Goal: Check status: Check status

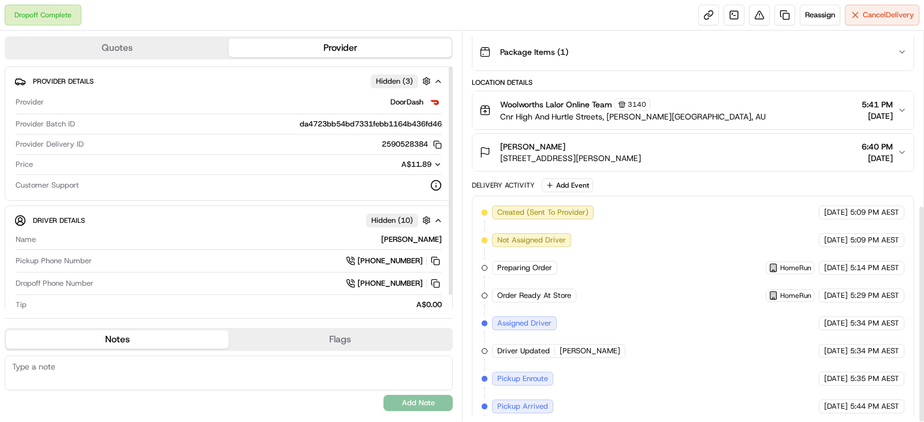
scroll to position [311, 0]
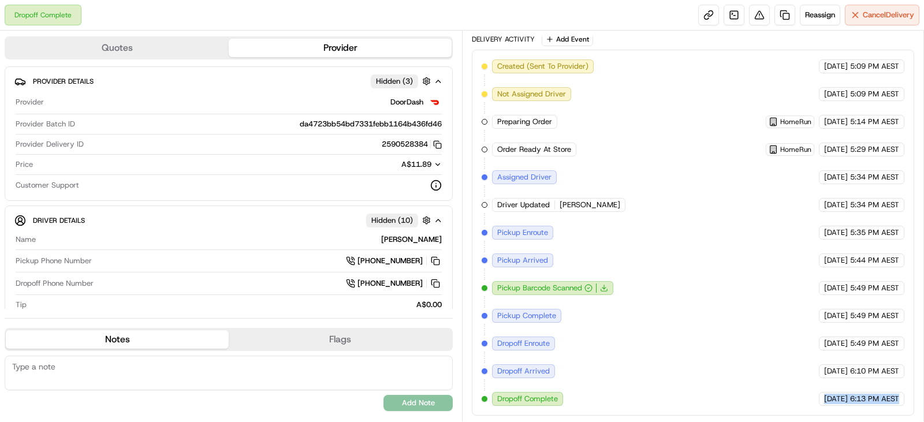
drag, startPoint x: 797, startPoint y: 401, endPoint x: 899, endPoint y: 397, distance: 102.3
click at [899, 397] on div "15/08/2025 6:13 PM AEST" at bounding box center [861, 399] width 85 height 14
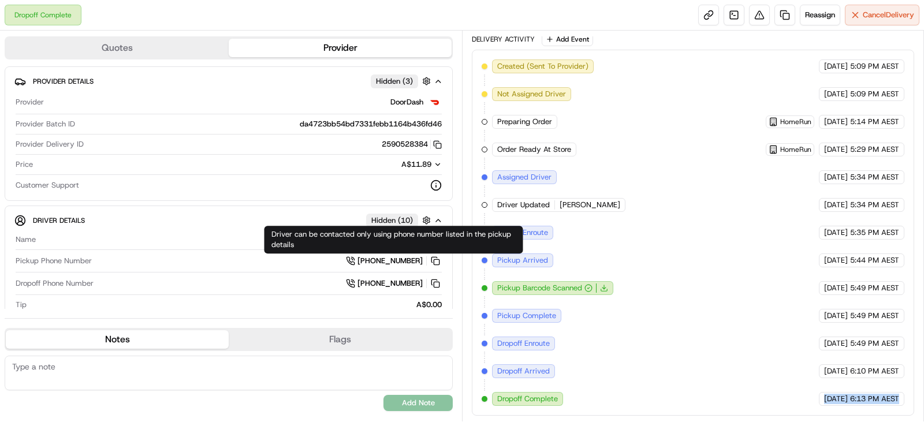
copy div "15/08/2025 6:13 PM AEST"
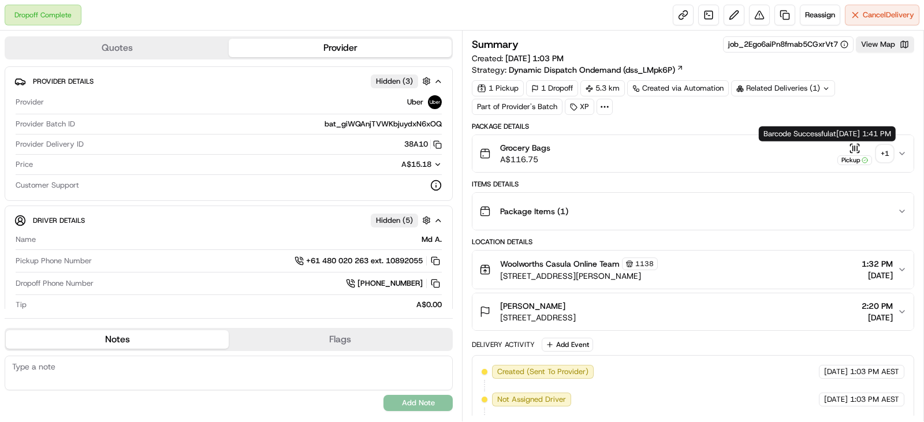
click at [854, 147] on icon "button" at bounding box center [854, 147] width 0 height 5
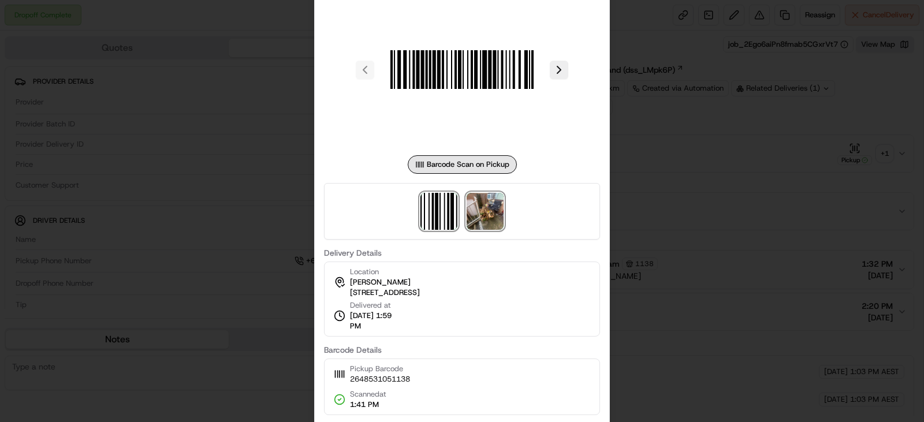
click at [486, 205] on img at bounding box center [484, 211] width 37 height 37
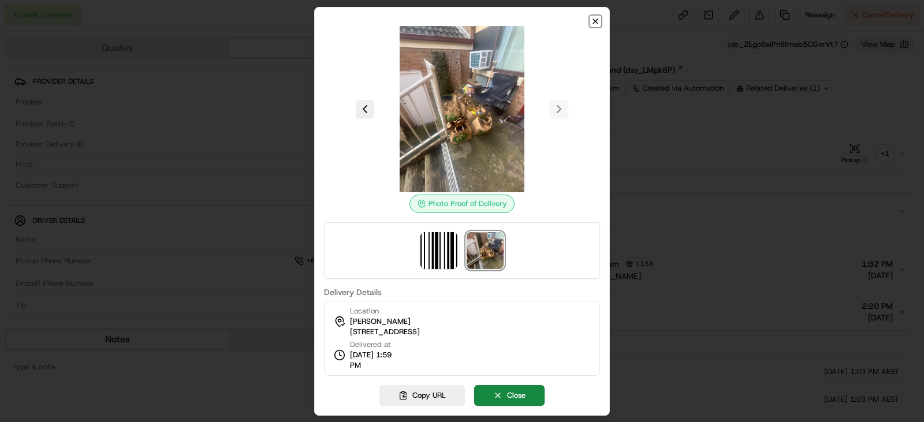
click at [596, 22] on icon "button" at bounding box center [595, 21] width 5 height 5
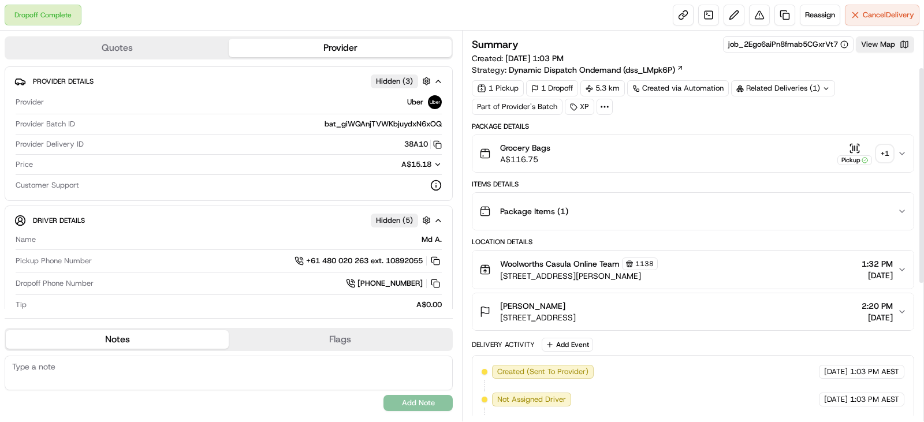
scroll to position [311, 0]
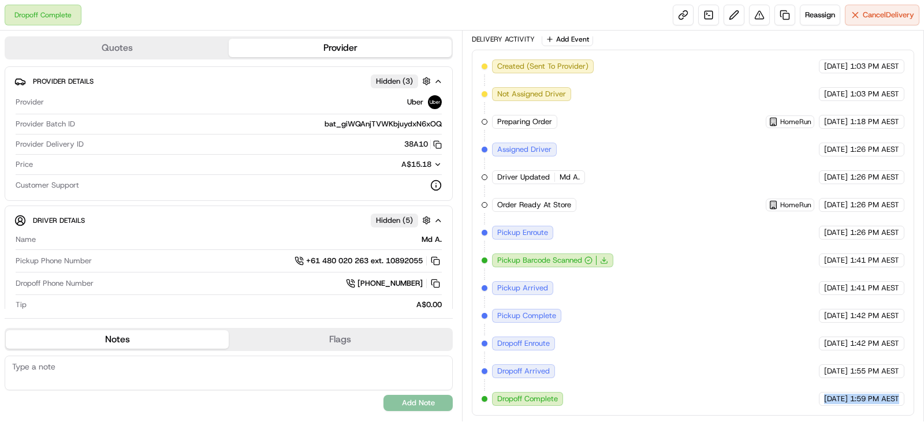
drag, startPoint x: 802, startPoint y: 399, endPoint x: 899, endPoint y: 400, distance: 97.0
click at [899, 400] on div "15/08/2025 1:59 PM AEST" at bounding box center [861, 399] width 85 height 14
copy div "15/08/2025 1:59 PM AEST"
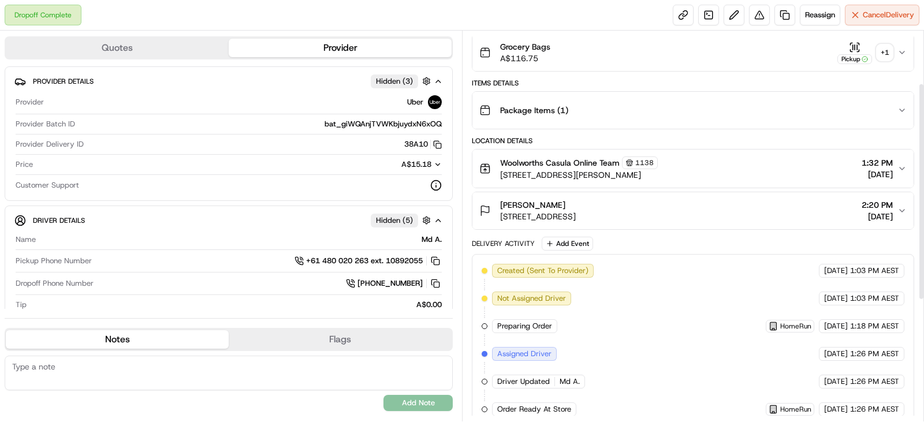
scroll to position [94, 0]
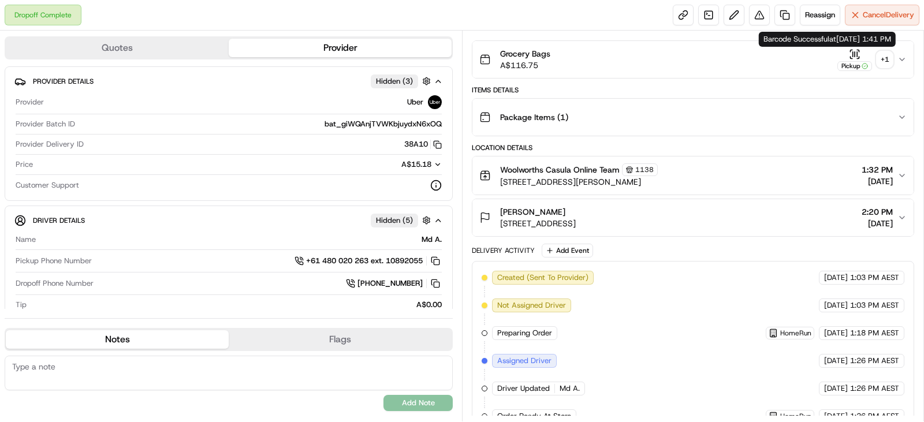
click at [855, 59] on icon "button" at bounding box center [855, 54] width 12 height 12
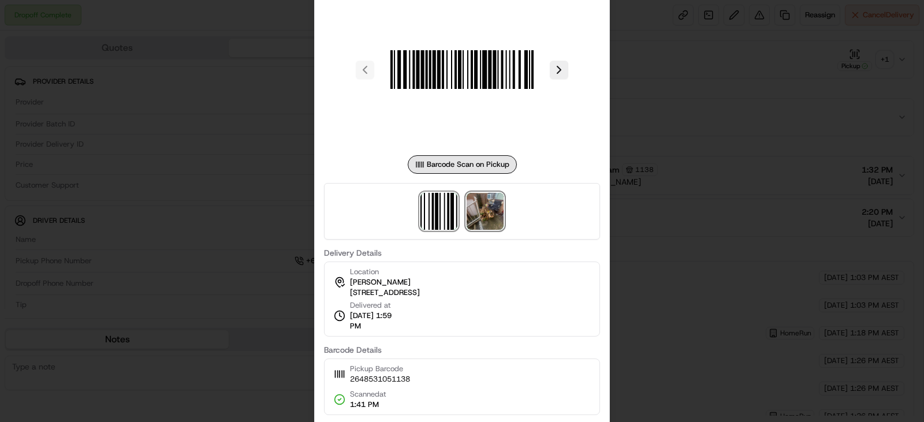
click at [480, 204] on img at bounding box center [484, 211] width 37 height 37
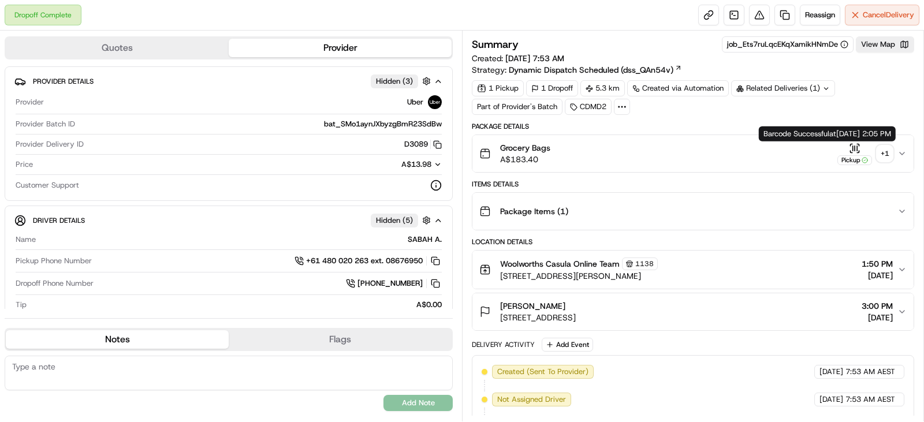
click at [850, 151] on icon "button" at bounding box center [855, 149] width 12 height 12
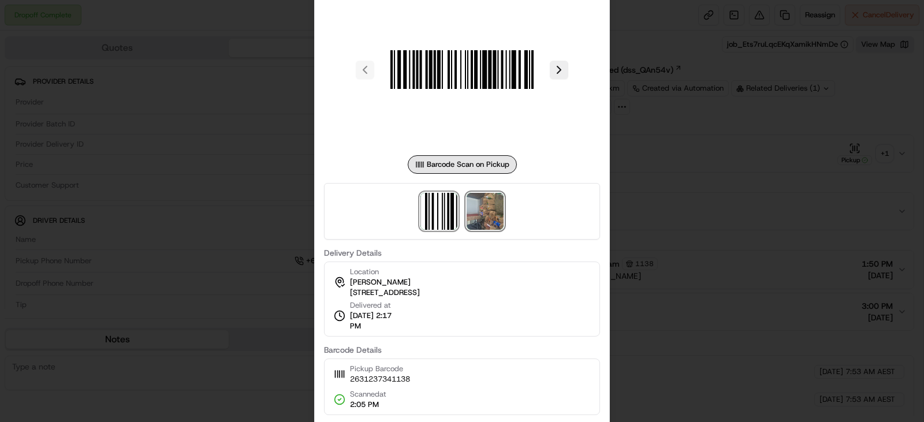
click at [488, 212] on img at bounding box center [484, 211] width 37 height 37
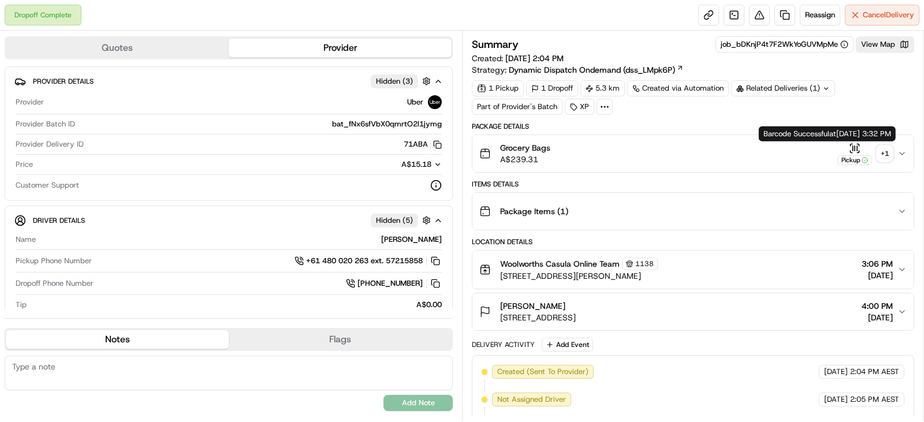
click at [846, 153] on div "Pickup" at bounding box center [854, 154] width 35 height 23
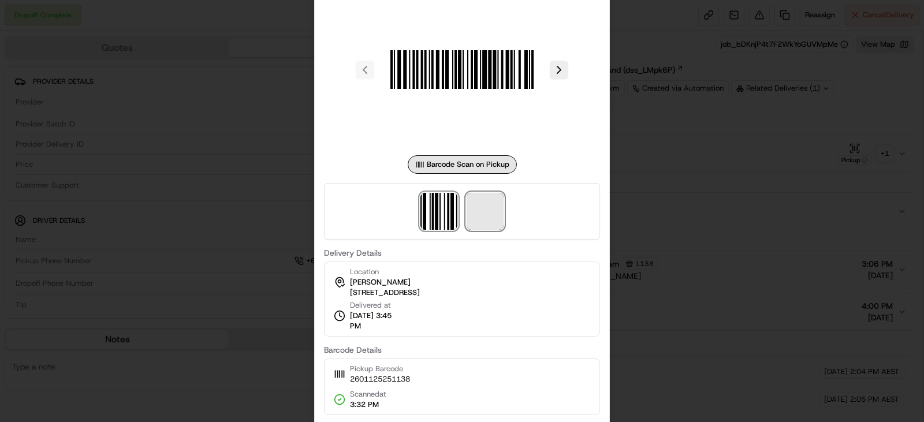
click at [476, 207] on span at bounding box center [484, 211] width 37 height 37
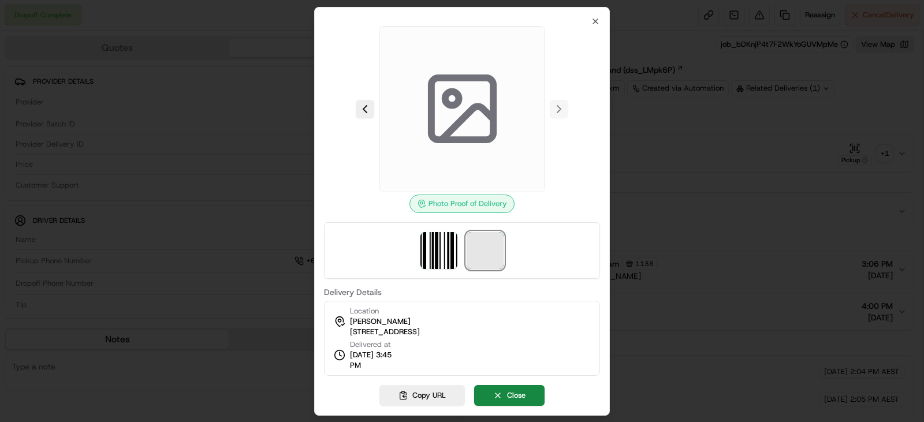
click at [485, 246] on span at bounding box center [484, 250] width 37 height 37
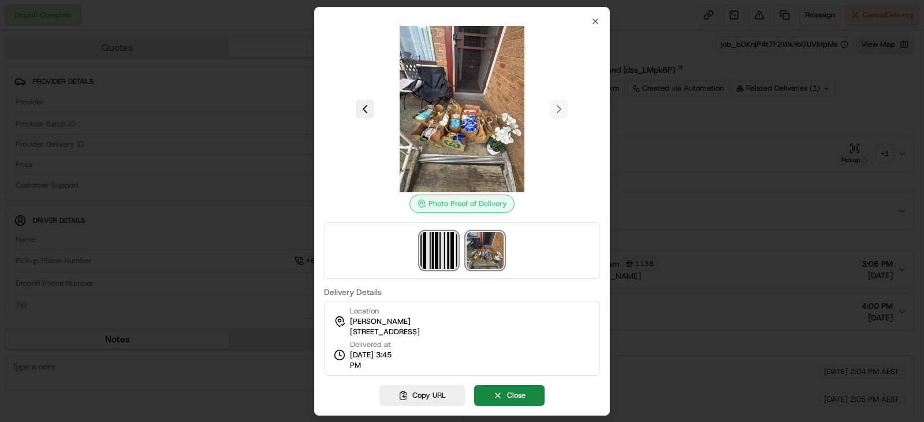
click at [439, 244] on img at bounding box center [438, 250] width 37 height 37
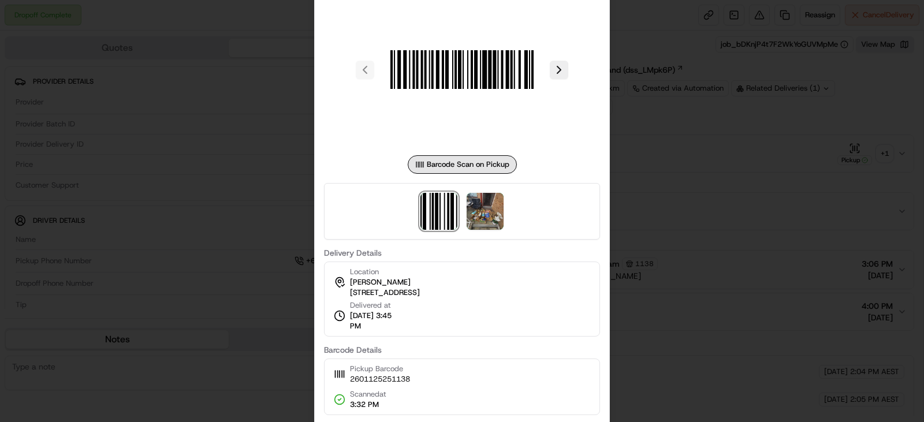
click at [475, 250] on label "Delivery Details" at bounding box center [462, 253] width 276 height 8
click at [483, 215] on img at bounding box center [484, 211] width 37 height 37
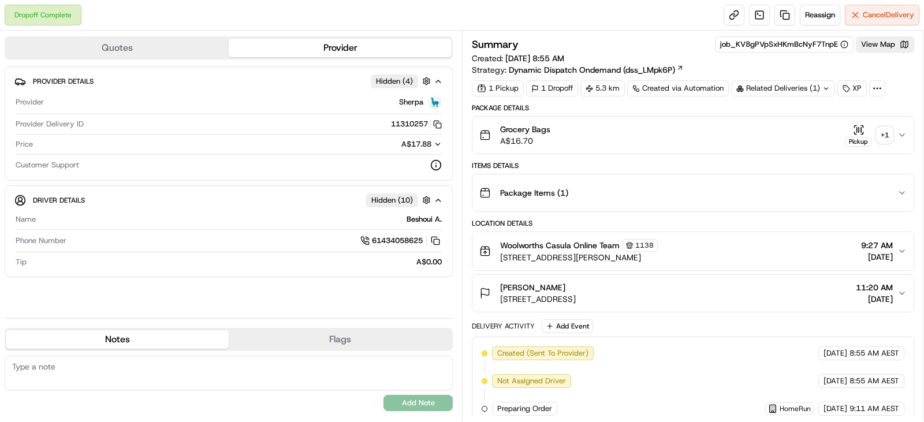
click at [860, 133] on icon "button" at bounding box center [859, 130] width 12 height 12
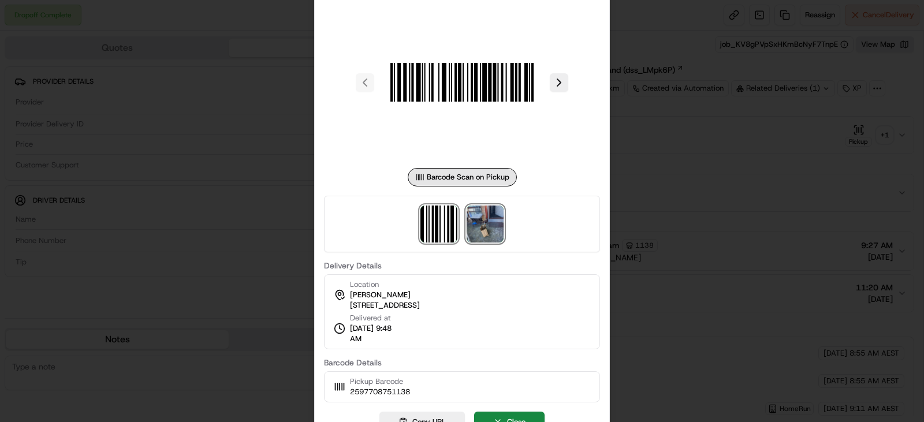
click at [492, 221] on img at bounding box center [484, 224] width 37 height 37
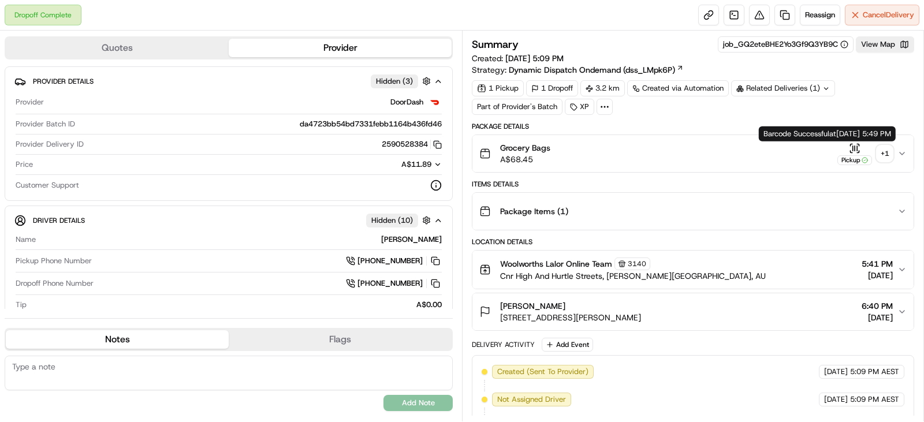
click at [849, 160] on div "Pickup" at bounding box center [854, 160] width 35 height 10
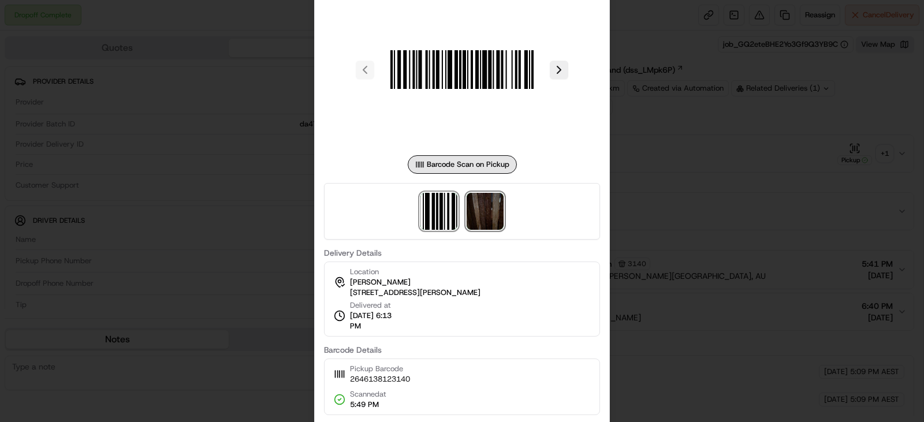
click at [487, 209] on img at bounding box center [484, 211] width 37 height 37
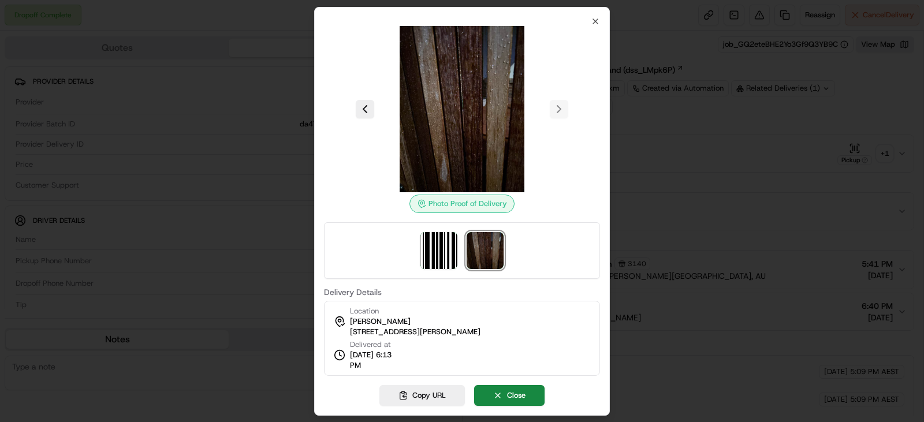
click at [558, 113] on div at bounding box center [462, 109] width 276 height 166
click at [593, 20] on icon "button" at bounding box center [595, 21] width 9 height 9
